Goal: Task Accomplishment & Management: Manage account settings

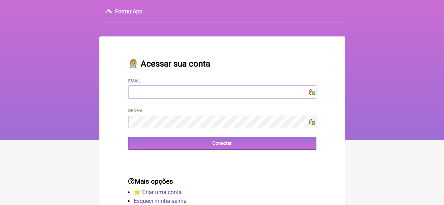
type input "[EMAIL_ADDRESS][DOMAIN_NAME]"
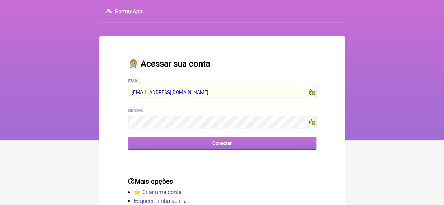
click at [216, 141] on input "Conectar" at bounding box center [222, 143] width 188 height 13
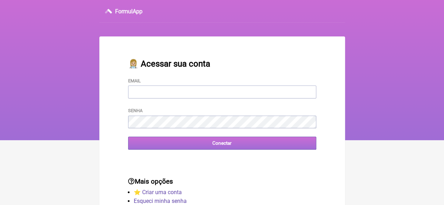
type input "[EMAIL_ADDRESS][DOMAIN_NAME]"
click at [193, 148] on input "Conectar" at bounding box center [222, 143] width 188 height 13
